Goal: Navigation & Orientation: Find specific page/section

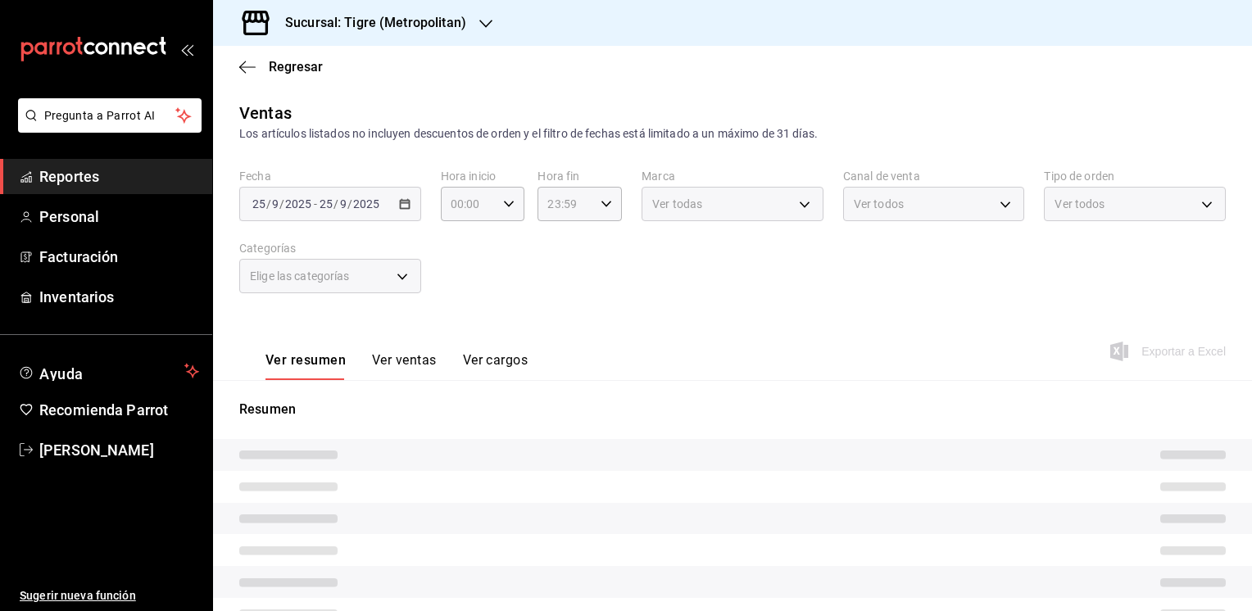
type input "05:00"
type input "04:59"
type input "d2a20516-989b-40fe-838d-c8b0b31ef0ff"
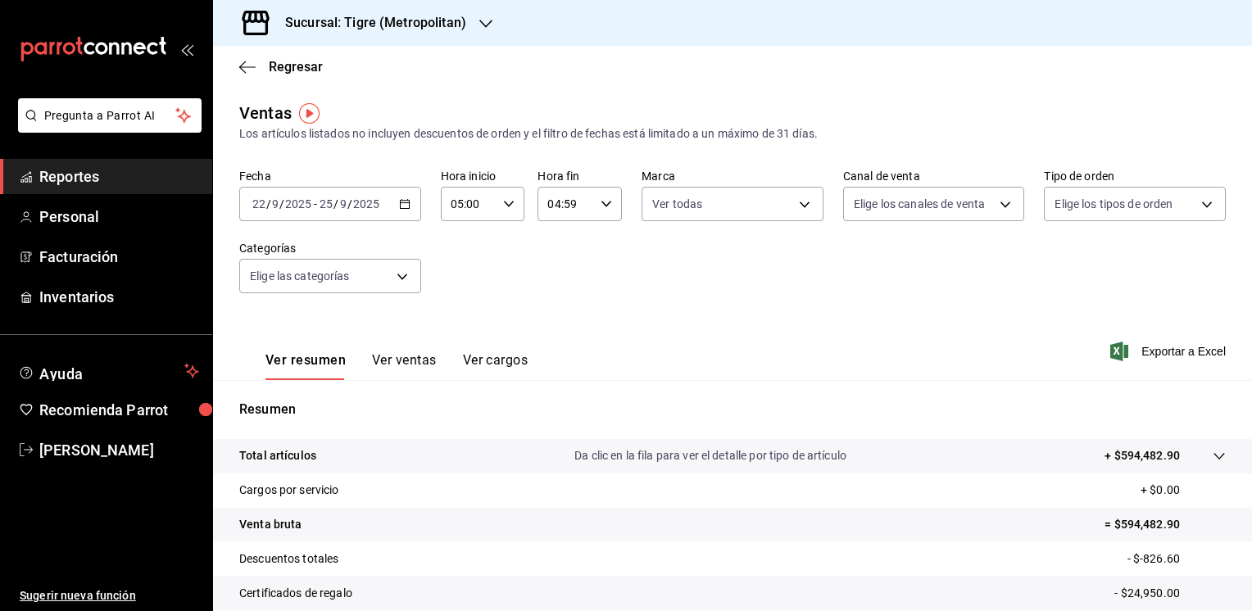
click at [516, 104] on div "Ventas Los artículos listados no incluyen descuentos de orden y el filtro de fe…" at bounding box center [732, 122] width 987 height 42
click at [77, 223] on span "Personal" at bounding box center [119, 217] width 160 height 22
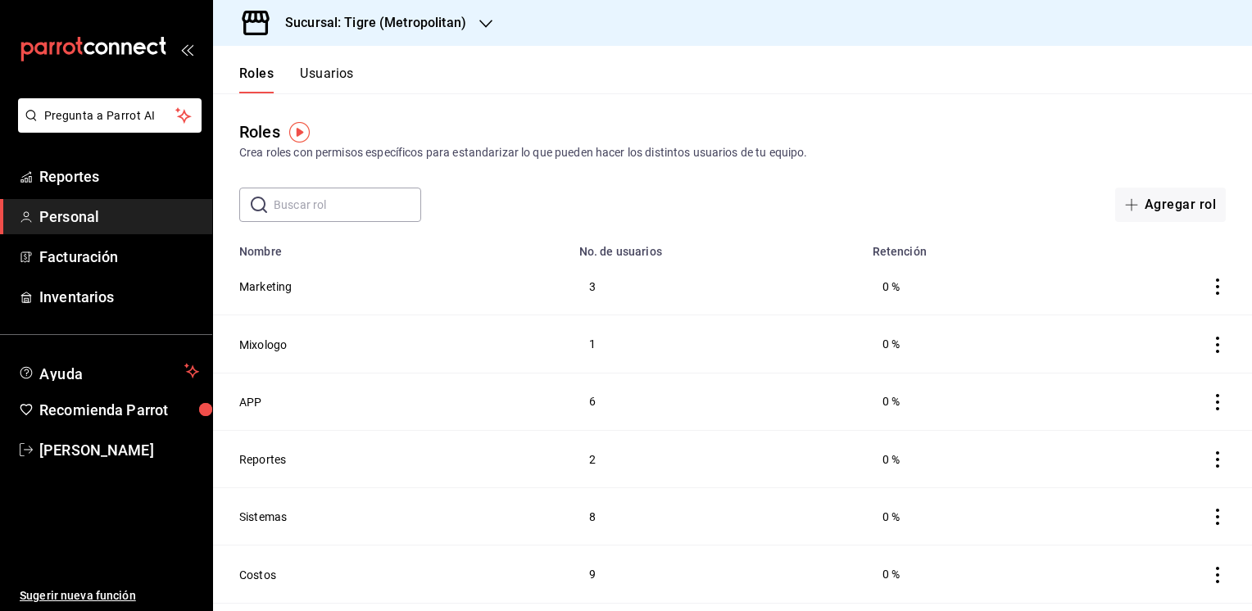
click at [812, 166] on div "Roles Crea roles con permisos específicos para estandarizar lo que pueden hacer…" at bounding box center [732, 157] width 1039 height 129
click at [456, 20] on h3 "Sucursal: Tigre (Metropolitan)" at bounding box center [369, 23] width 194 height 20
click at [330, 110] on div "Mochomos (Mty)" at bounding box center [336, 107] width 220 height 17
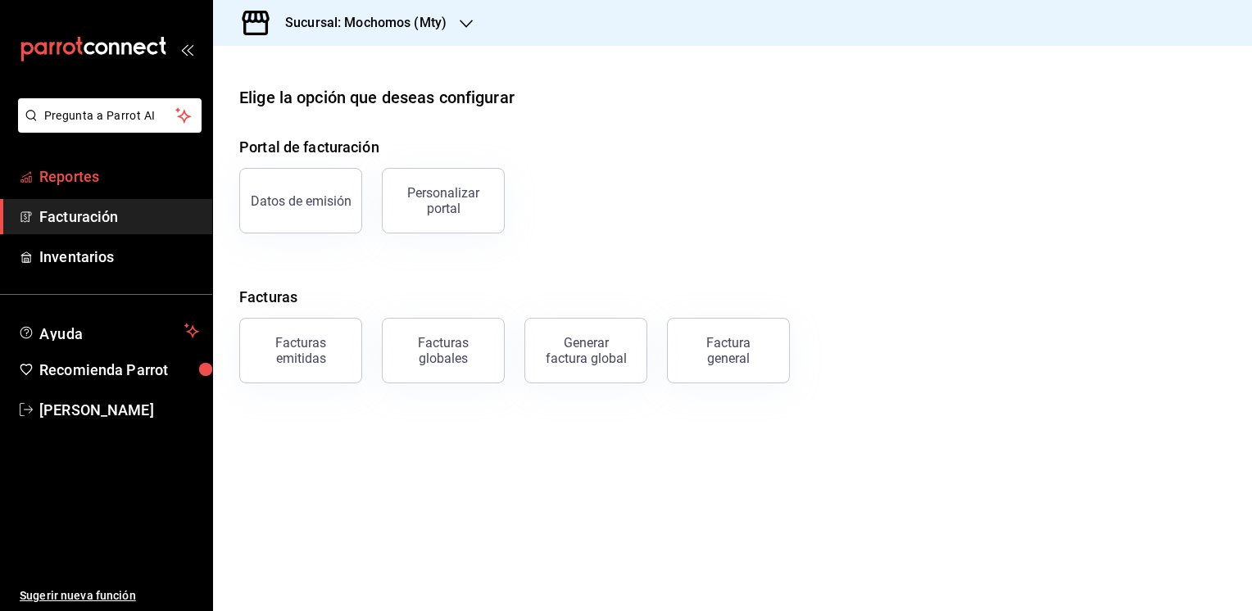
click at [106, 175] on span "Reportes" at bounding box center [119, 177] width 160 height 22
